Goal: Information Seeking & Learning: Check status

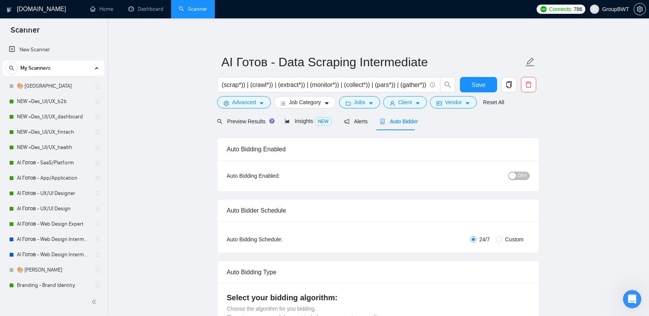
scroll to position [192, 0]
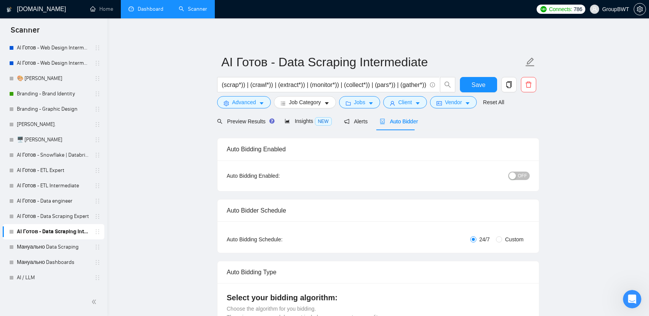
click at [139, 10] on link "Dashboard" at bounding box center [145, 9] width 35 height 7
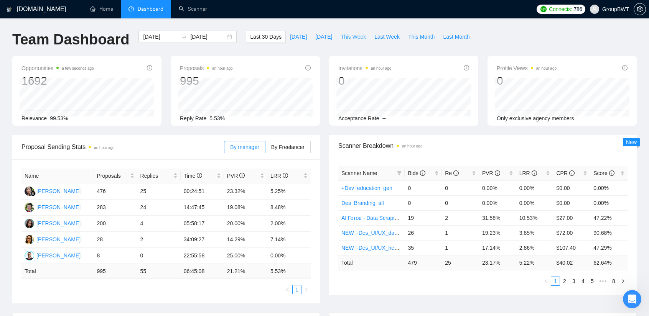
click at [340, 35] on span "This Week" at bounding box center [352, 37] width 25 height 8
type input "[DATE]"
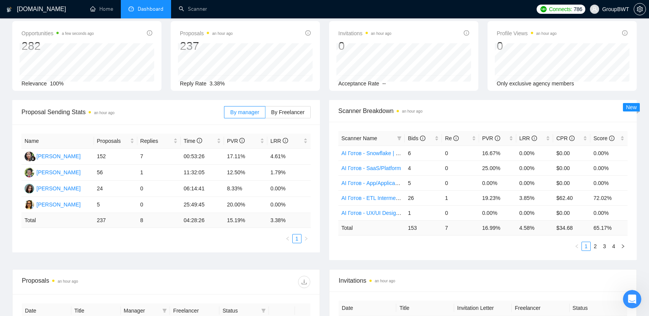
scroll to position [38, 0]
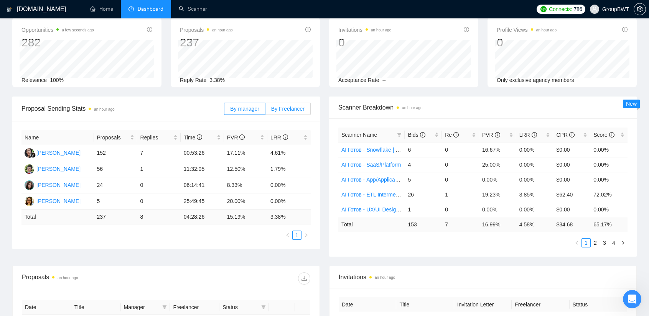
click at [279, 110] on span "By Freelancer" at bounding box center [287, 109] width 33 height 6
click at [265, 111] on input "By Freelancer" at bounding box center [265, 111] width 0 height 0
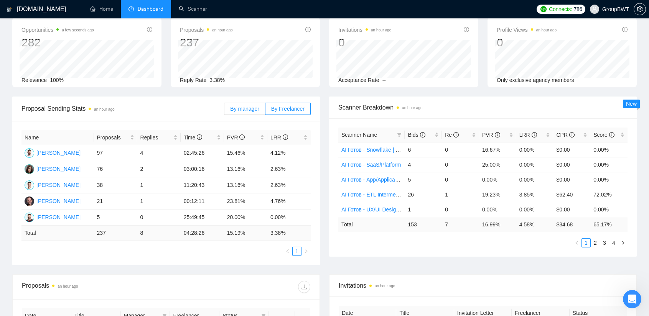
click at [247, 110] on span "By manager" at bounding box center [244, 109] width 29 height 6
click at [224, 111] on input "By manager" at bounding box center [224, 111] width 0 height 0
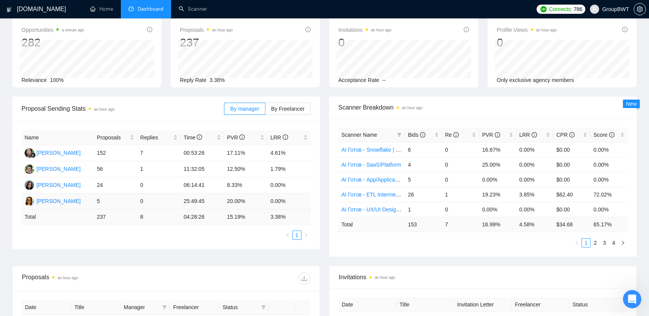
click at [100, 200] on td "5" at bounding box center [115, 202] width 43 height 16
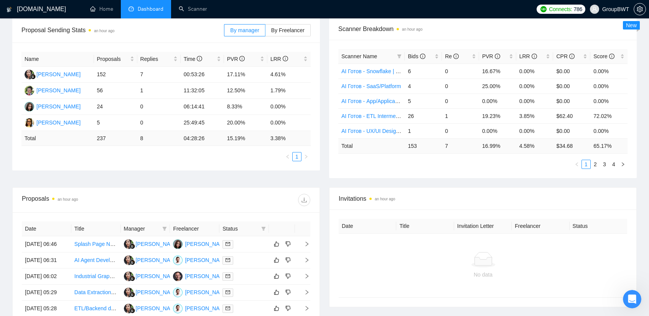
scroll to position [0, 0]
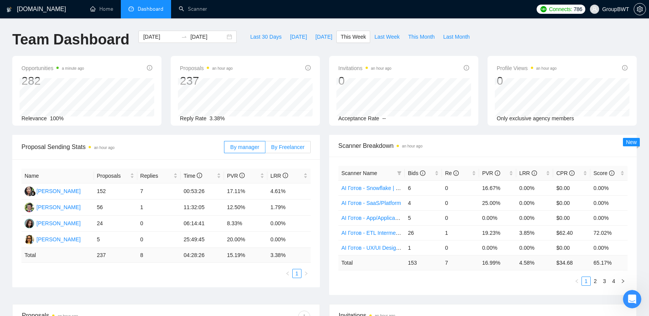
click at [289, 146] on span "By Freelancer" at bounding box center [287, 147] width 33 height 6
click at [265, 149] on input "By Freelancer" at bounding box center [265, 149] width 0 height 0
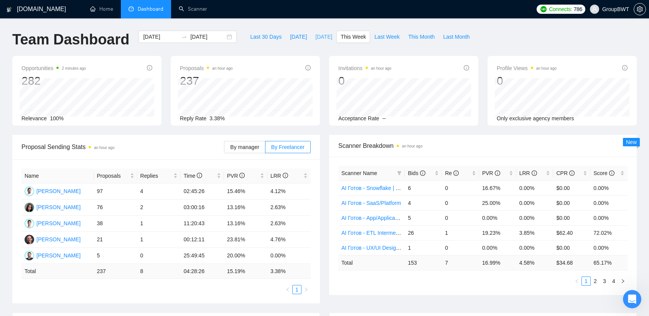
click at [315, 35] on span "[DATE]" at bounding box center [323, 37] width 17 height 8
type input "[DATE]"
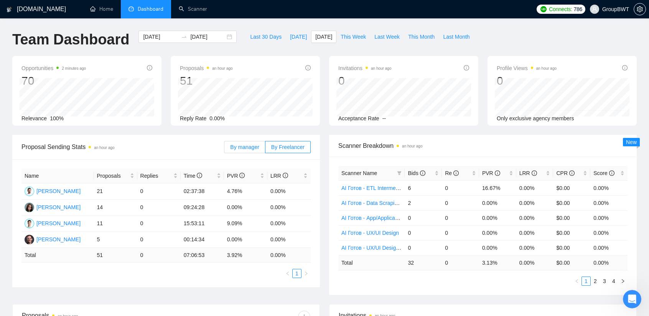
click at [237, 144] on span "By manager" at bounding box center [244, 147] width 29 height 6
click at [224, 149] on input "By manager" at bounding box center [224, 149] width 0 height 0
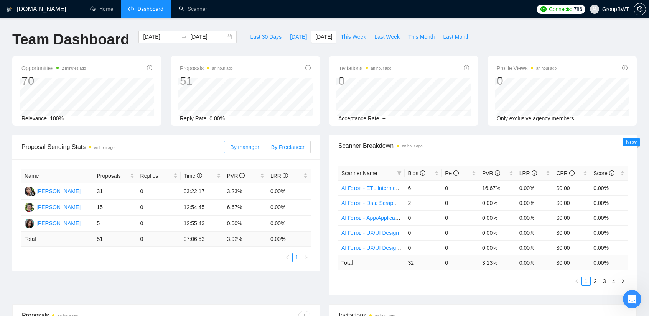
click at [293, 145] on span "By Freelancer" at bounding box center [287, 147] width 33 height 6
click at [265, 149] on input "By Freelancer" at bounding box center [265, 149] width 0 height 0
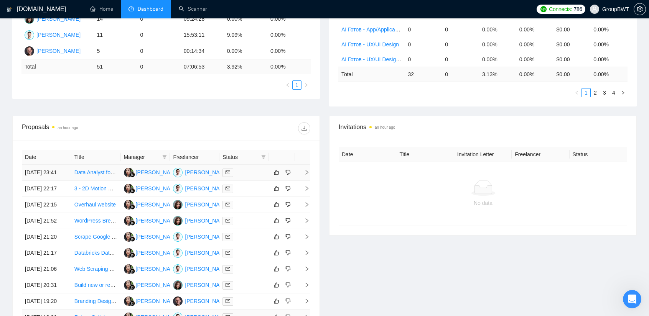
scroll to position [345, 0]
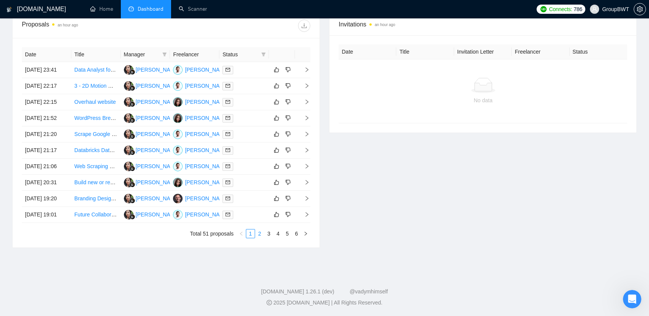
click at [261, 238] on link "2" at bounding box center [259, 234] width 8 height 8
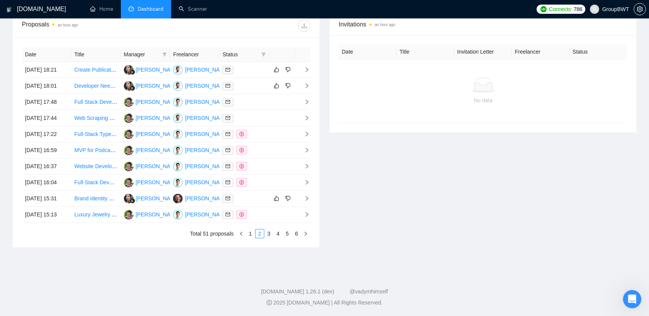
scroll to position [307, 0]
click at [273, 238] on link "3" at bounding box center [269, 234] width 8 height 8
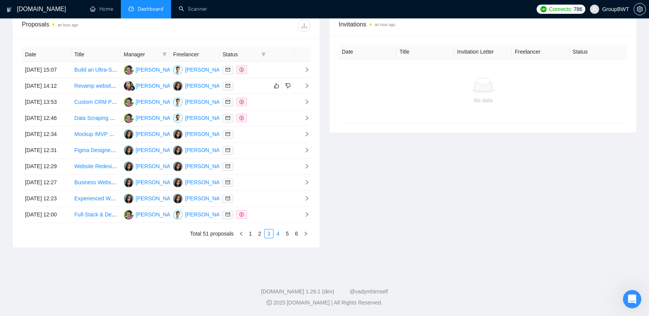
click at [280, 238] on link "4" at bounding box center [278, 234] width 8 height 8
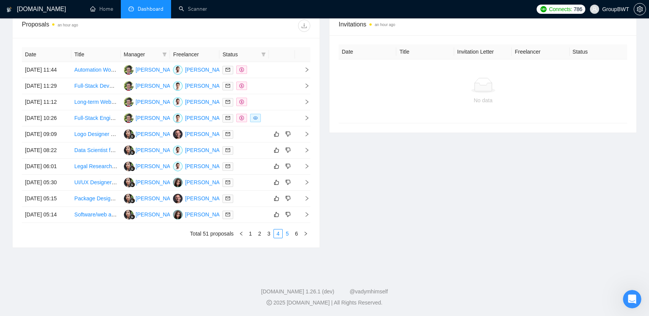
click at [286, 238] on li "5" at bounding box center [287, 233] width 9 height 9
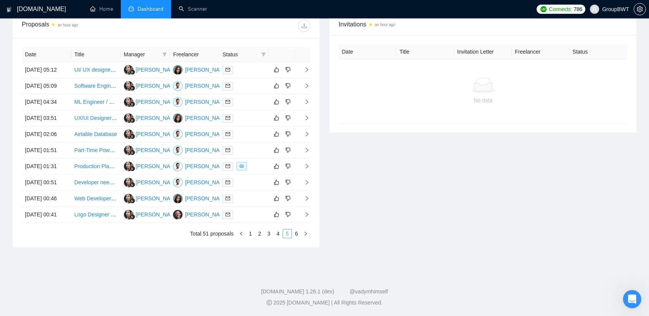
click at [289, 238] on link "5" at bounding box center [287, 234] width 8 height 8
click at [295, 238] on link "6" at bounding box center [296, 234] width 8 height 8
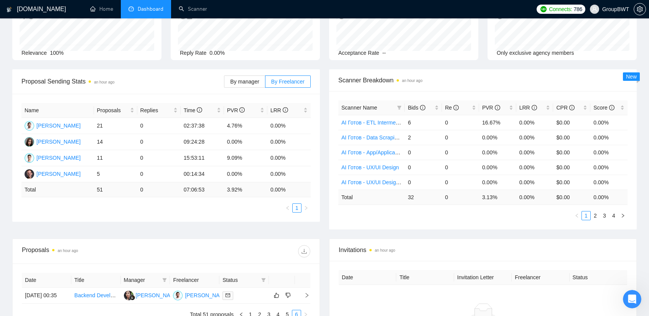
scroll to position [65, 0]
click at [259, 83] on span "By manager" at bounding box center [244, 82] width 29 height 6
click at [224, 84] on input "By manager" at bounding box center [224, 84] width 0 height 0
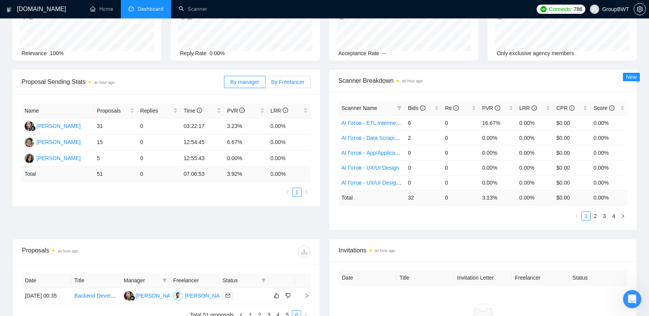
click at [277, 81] on span "By Freelancer" at bounding box center [287, 82] width 33 height 6
click at [265, 84] on input "By Freelancer" at bounding box center [265, 84] width 0 height 0
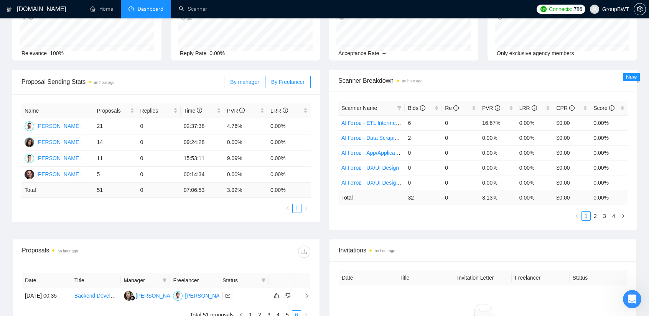
click at [255, 80] on span "By manager" at bounding box center [244, 82] width 29 height 6
click at [224, 84] on input "By manager" at bounding box center [224, 84] width 0 height 0
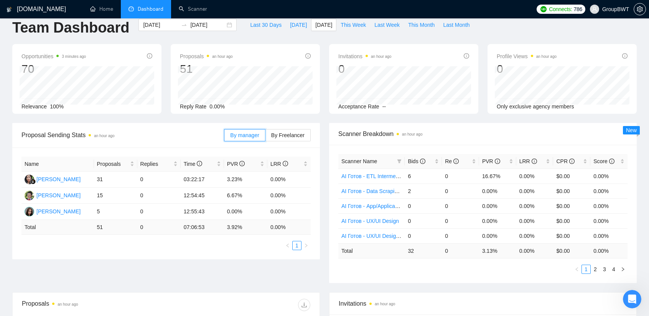
scroll to position [0, 0]
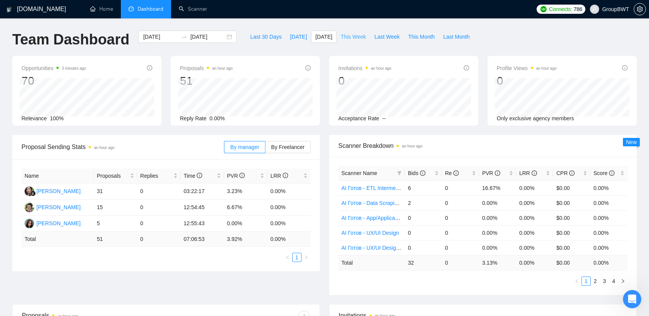
click at [341, 40] on span "This Week" at bounding box center [352, 37] width 25 height 8
type input "[DATE]"
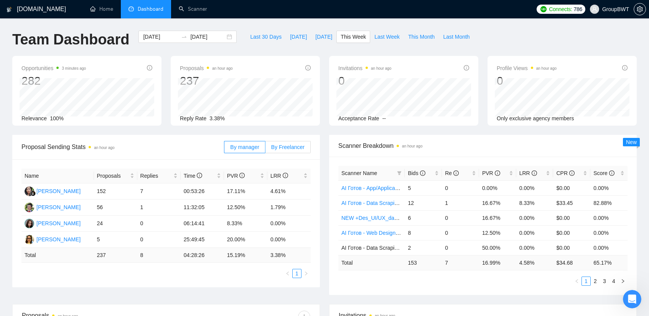
click at [288, 144] on span "By Freelancer" at bounding box center [287, 147] width 33 height 6
click at [265, 149] on input "By Freelancer" at bounding box center [265, 149] width 0 height 0
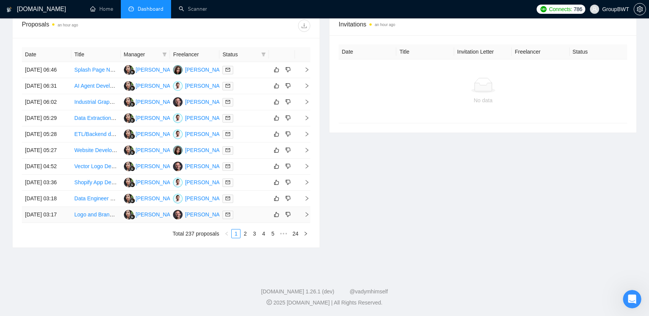
scroll to position [345, 0]
click at [247, 238] on link "2" at bounding box center [245, 234] width 8 height 8
click at [275, 238] on link "5" at bounding box center [272, 234] width 8 height 8
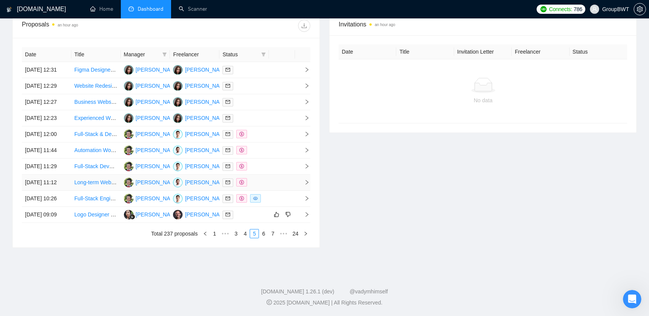
scroll to position [371, 0]
click at [263, 235] on link "6" at bounding box center [263, 234] width 8 height 8
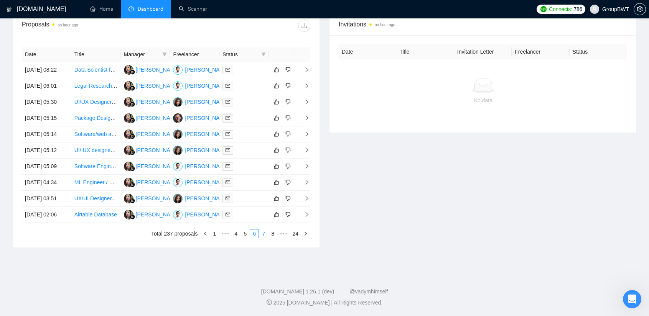
click at [266, 234] on link "7" at bounding box center [263, 234] width 8 height 8
click at [268, 233] on link "8" at bounding box center [263, 234] width 8 height 8
click at [263, 233] on link "9" at bounding box center [261, 234] width 8 height 8
click at [264, 233] on link "10" at bounding box center [260, 234] width 11 height 8
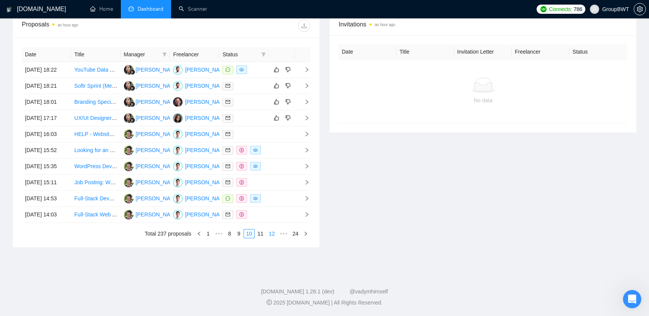
click at [262, 233] on link "11" at bounding box center [260, 234] width 11 height 8
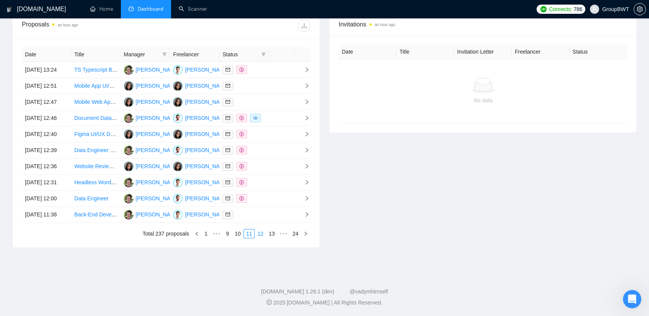
click at [264, 232] on link "12" at bounding box center [260, 234] width 11 height 8
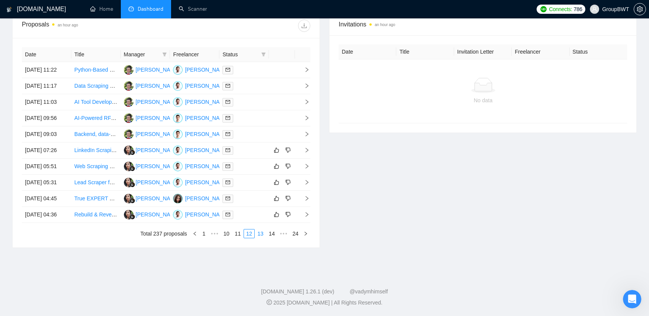
click at [264, 232] on link "13" at bounding box center [260, 234] width 11 height 8
click at [264, 232] on link "14" at bounding box center [260, 234] width 11 height 8
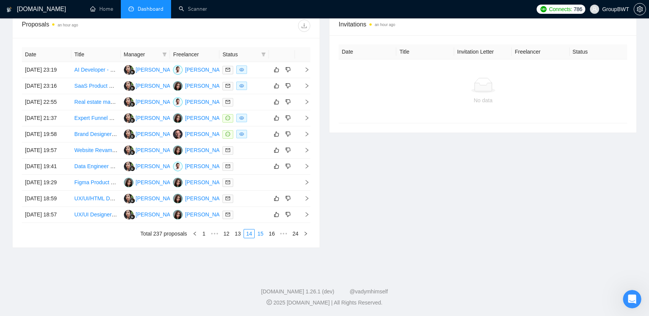
click at [264, 232] on link "15" at bounding box center [260, 234] width 11 height 8
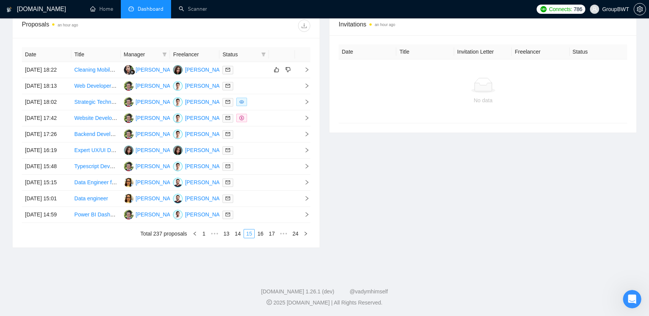
click at [264, 232] on link "16" at bounding box center [260, 234] width 11 height 8
click at [252, 235] on link "16" at bounding box center [249, 234] width 11 height 8
click at [239, 234] on link "15" at bounding box center [237, 234] width 11 height 8
click at [247, 178] on div at bounding box center [243, 182] width 43 height 9
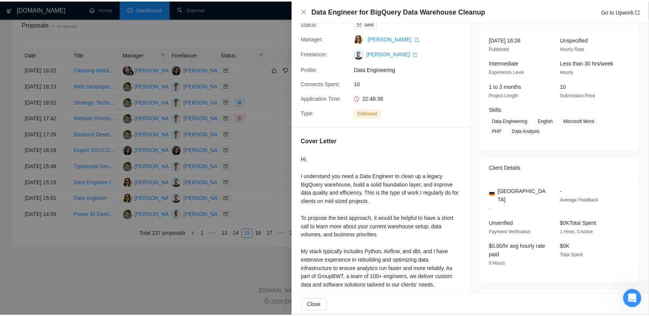
scroll to position [135, 0]
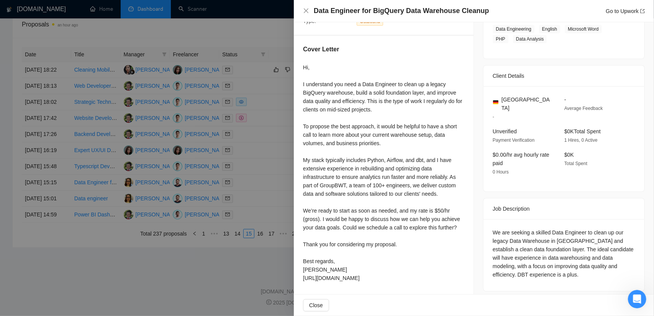
click at [234, 277] on div at bounding box center [327, 158] width 654 height 316
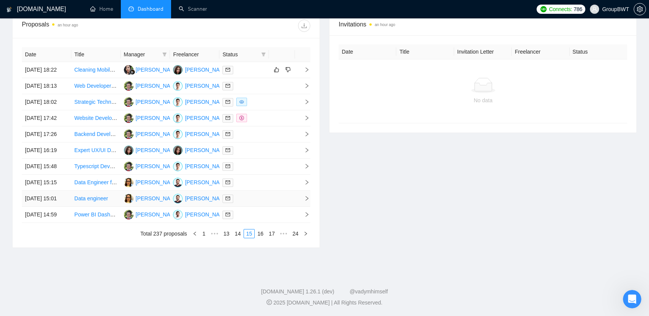
click at [250, 194] on div at bounding box center [243, 198] width 43 height 9
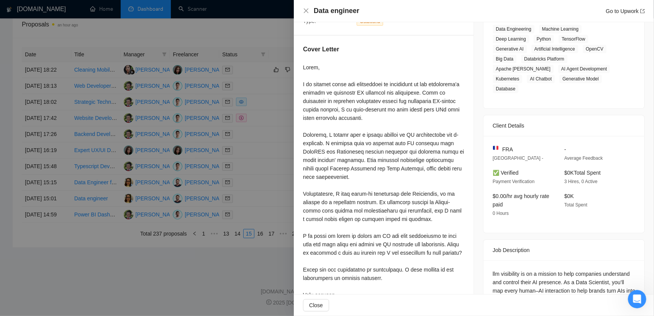
click at [226, 263] on div at bounding box center [327, 158] width 654 height 316
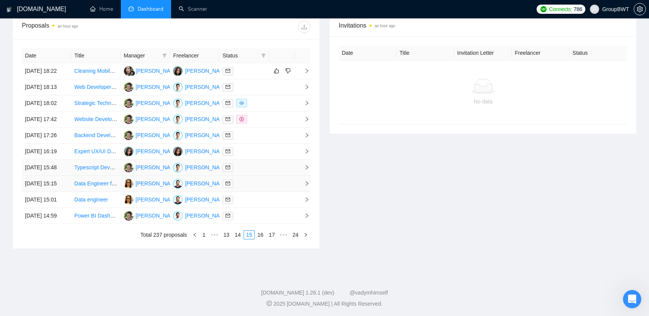
scroll to position [371, 0]
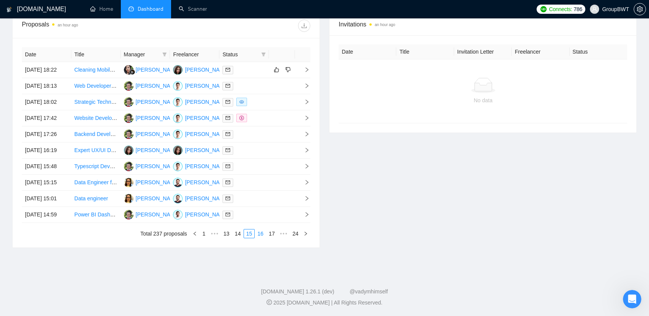
click at [261, 237] on link "16" at bounding box center [260, 234] width 11 height 8
click at [249, 82] on div at bounding box center [243, 86] width 43 height 9
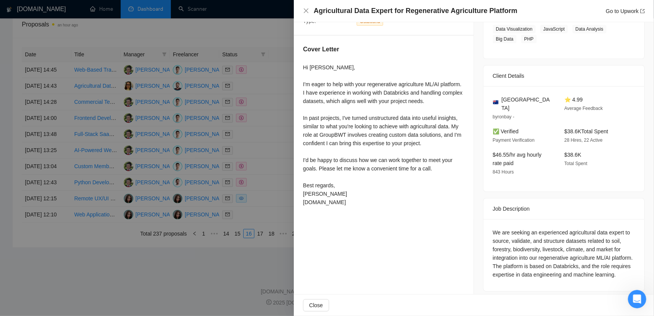
click at [278, 113] on div at bounding box center [327, 158] width 654 height 316
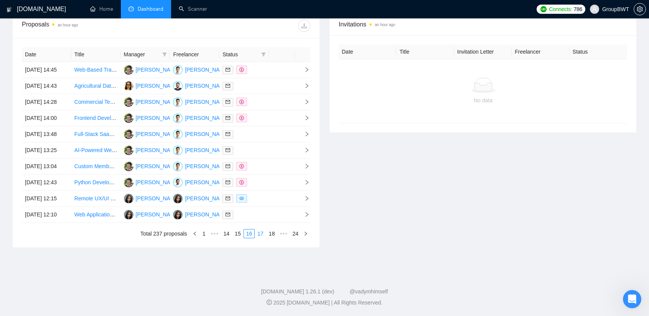
click at [265, 238] on link "17" at bounding box center [260, 234] width 11 height 8
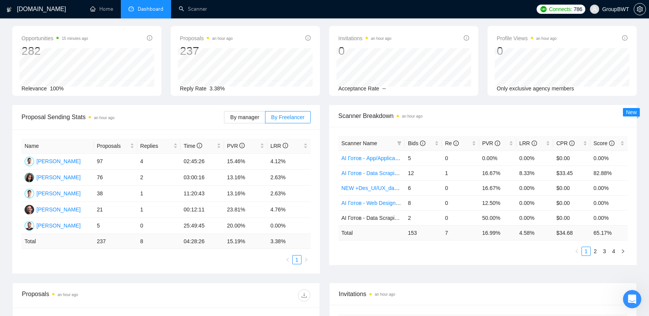
scroll to position [26, 0]
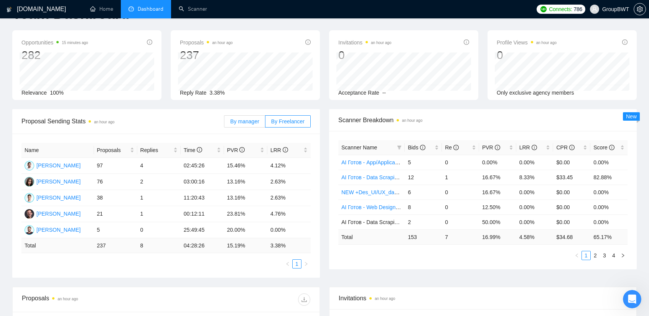
click at [241, 116] on label "By manager" at bounding box center [244, 121] width 41 height 12
click at [224, 123] on input "By manager" at bounding box center [224, 123] width 0 height 0
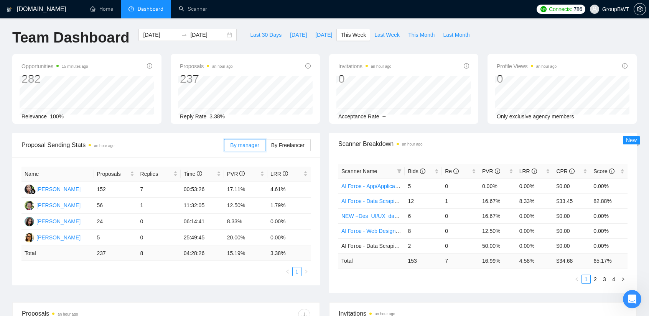
scroll to position [0, 0]
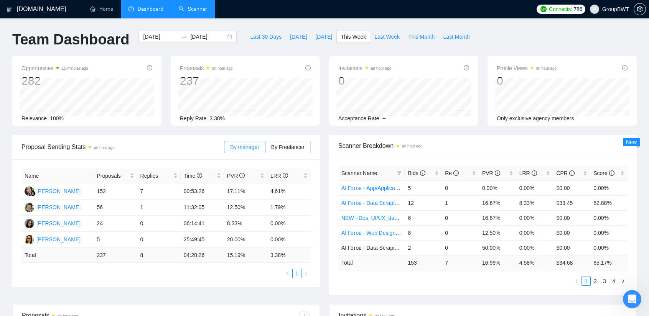
click at [191, 6] on link "Scanner" at bounding box center [193, 9] width 28 height 7
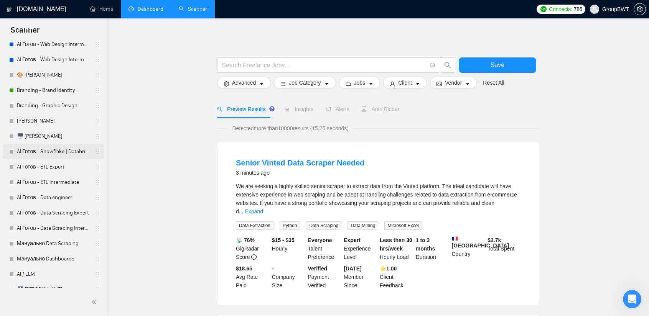
scroll to position [192, 0]
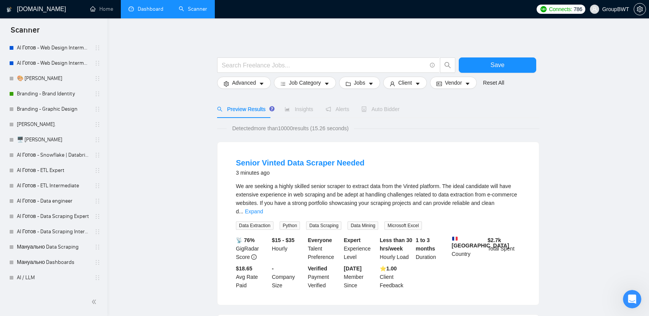
click at [140, 10] on link "Dashboard" at bounding box center [145, 9] width 35 height 7
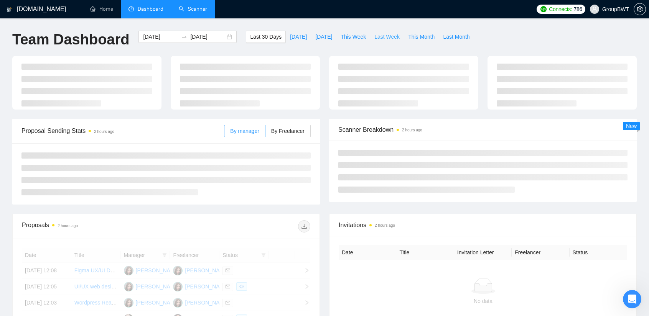
click at [389, 37] on span "Last Week" at bounding box center [386, 37] width 25 height 8
type input "[DATE]"
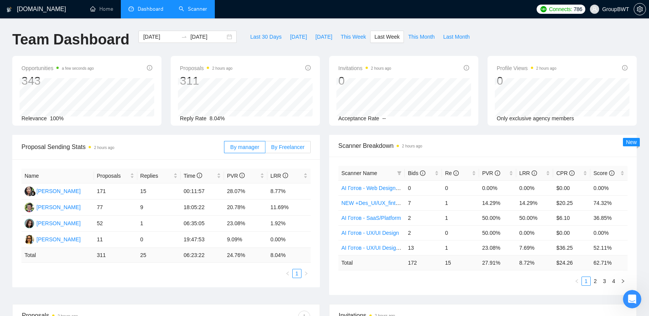
click at [281, 148] on span "By Freelancer" at bounding box center [287, 147] width 33 height 6
click at [265, 149] on input "By Freelancer" at bounding box center [265, 149] width 0 height 0
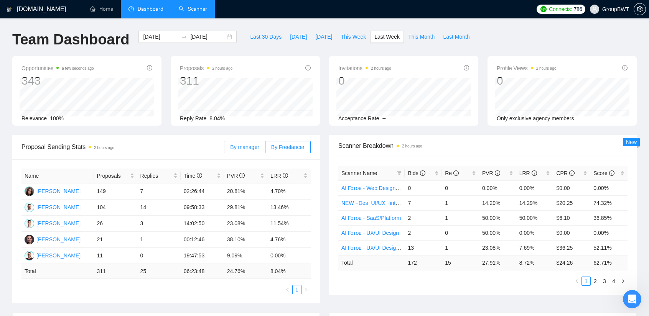
click at [254, 148] on span "By manager" at bounding box center [244, 147] width 29 height 6
click at [224, 149] on input "By manager" at bounding box center [224, 149] width 0 height 0
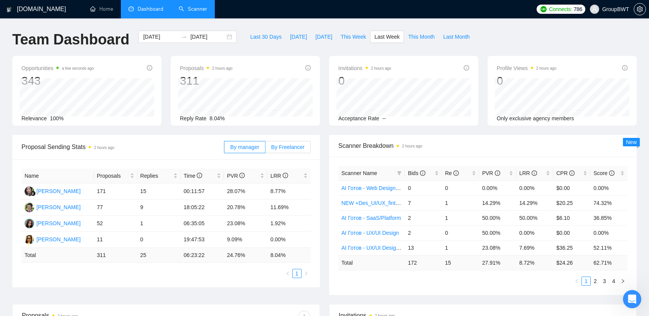
click at [306, 148] on label "By Freelancer" at bounding box center [287, 147] width 45 height 12
click at [265, 149] on input "By Freelancer" at bounding box center [265, 149] width 0 height 0
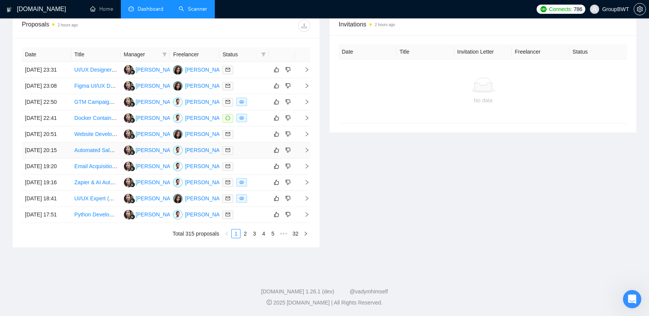
scroll to position [371, 0]
click at [294, 233] on link "32" at bounding box center [295, 234] width 11 height 8
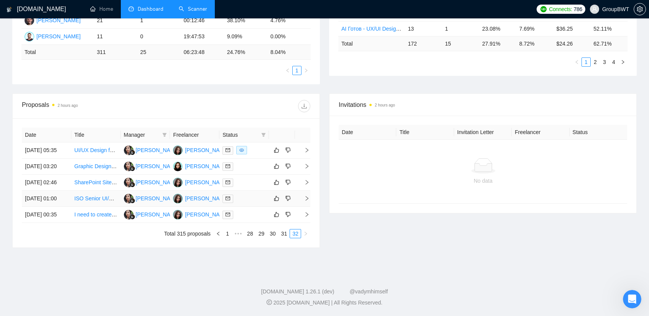
scroll to position [255, 0]
click at [264, 233] on link "29" at bounding box center [261, 234] width 11 height 8
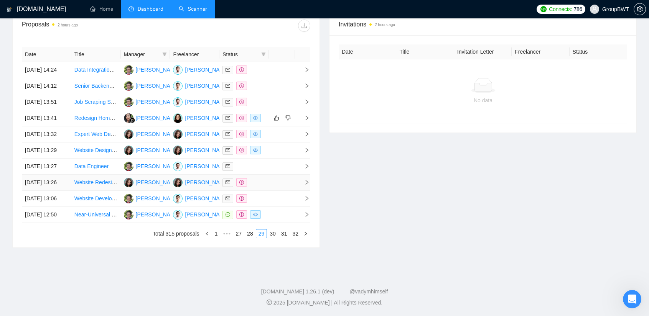
scroll to position [332, 0]
click at [240, 238] on link "27" at bounding box center [238, 234] width 11 height 8
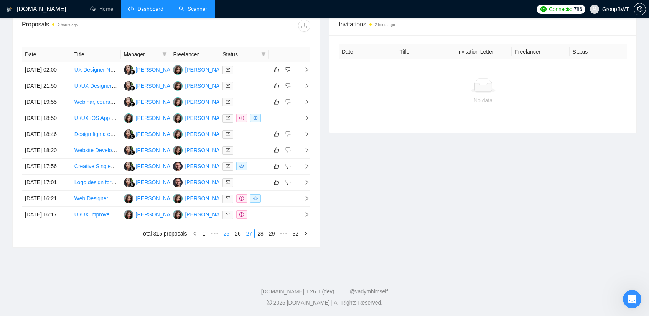
click at [229, 238] on link "25" at bounding box center [226, 234] width 11 height 8
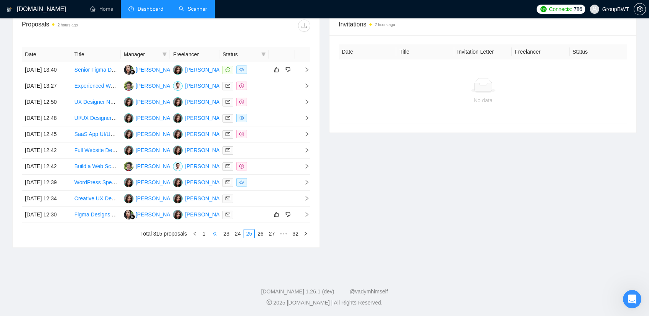
click at [214, 238] on span "•••" at bounding box center [215, 233] width 12 height 9
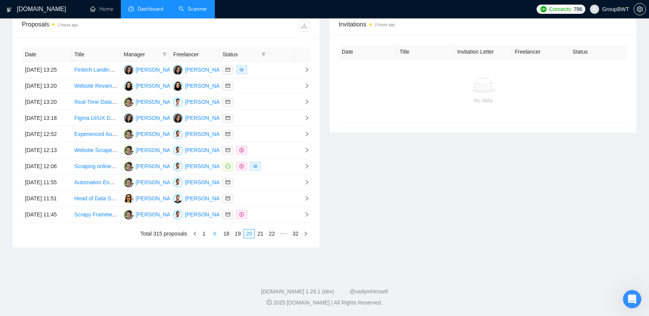
click at [216, 238] on span "•••" at bounding box center [215, 233] width 12 height 9
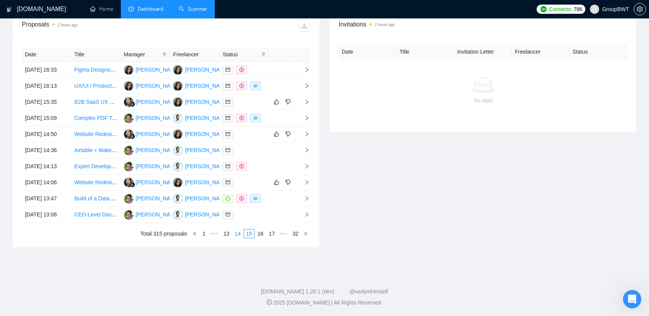
click at [240, 238] on link "14" at bounding box center [237, 234] width 11 height 8
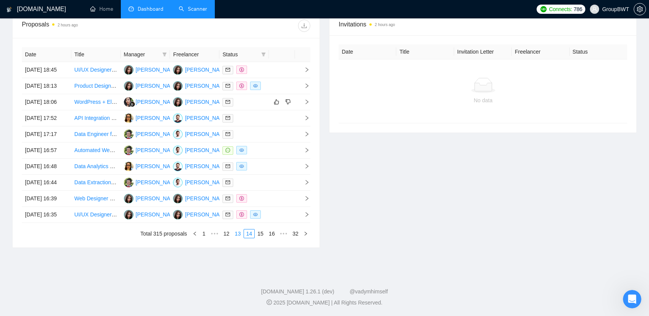
click at [239, 238] on link "13" at bounding box center [237, 234] width 11 height 8
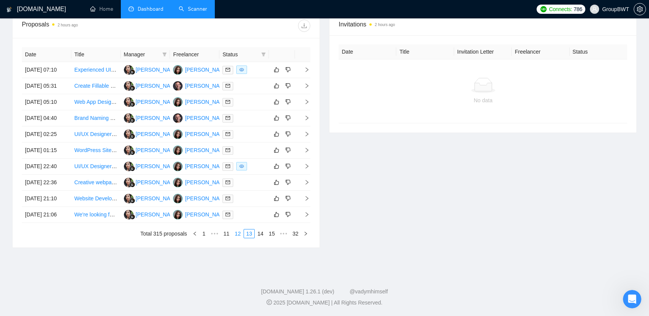
click at [239, 238] on link "12" at bounding box center [237, 234] width 11 height 8
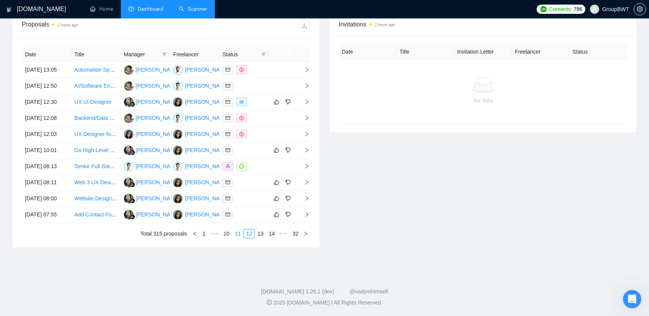
click at [239, 238] on link "11" at bounding box center [237, 234] width 11 height 8
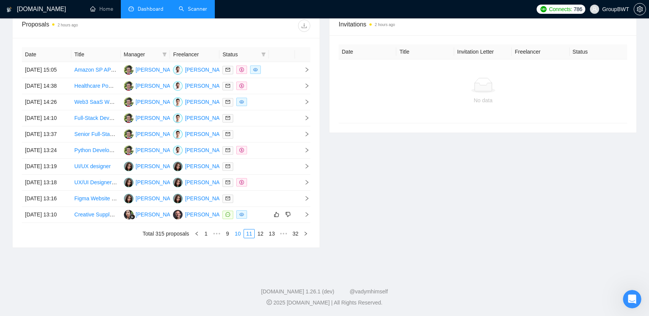
click at [239, 238] on link "10" at bounding box center [237, 234] width 11 height 8
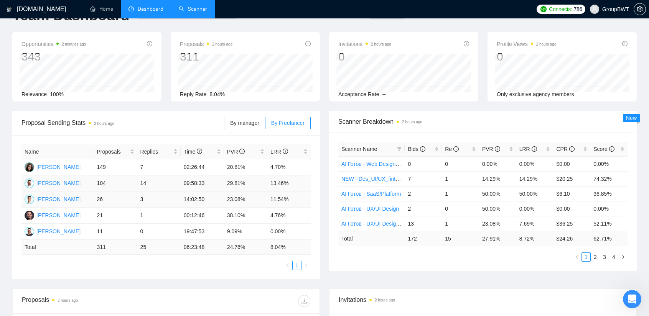
scroll to position [0, 0]
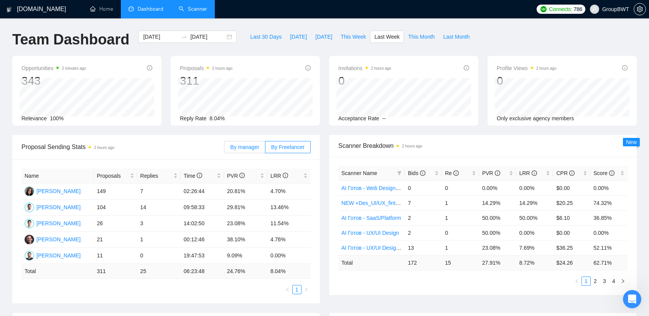
click at [246, 148] on span "By manager" at bounding box center [244, 147] width 29 height 6
click at [224, 149] on input "By manager" at bounding box center [224, 149] width 0 height 0
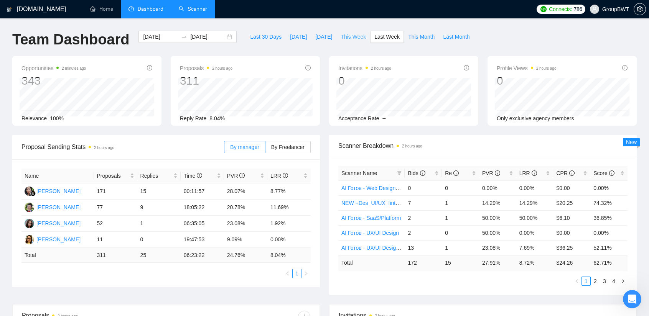
click at [348, 36] on span "This Week" at bounding box center [352, 37] width 25 height 8
type input "[DATE]"
click at [284, 147] on span "By Freelancer" at bounding box center [287, 147] width 33 height 6
click at [265, 149] on input "By Freelancer" at bounding box center [265, 149] width 0 height 0
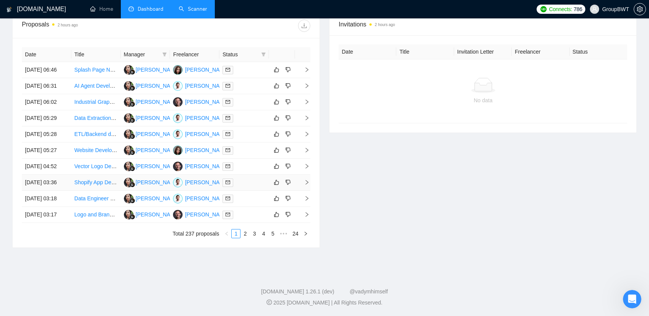
scroll to position [345, 0]
click at [295, 238] on link "24" at bounding box center [295, 234] width 11 height 8
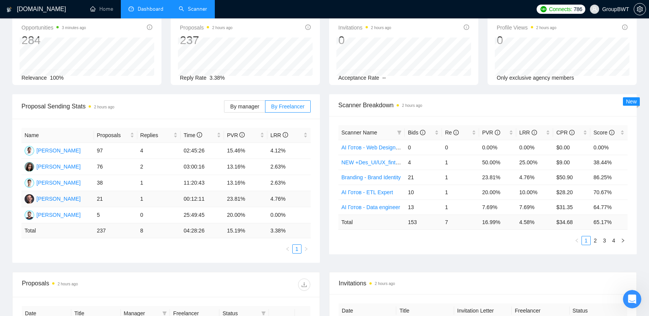
scroll to position [33, 0]
